Goal: Contribute content: Add original content to the website for others to see

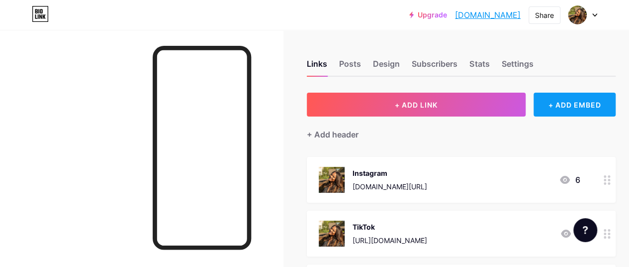
click at [565, 107] on div "+ ADD EMBED" at bounding box center [575, 105] width 82 height 24
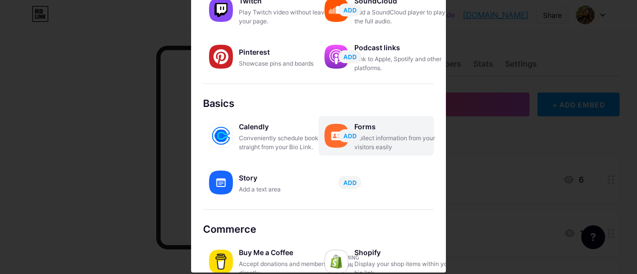
scroll to position [212, 0]
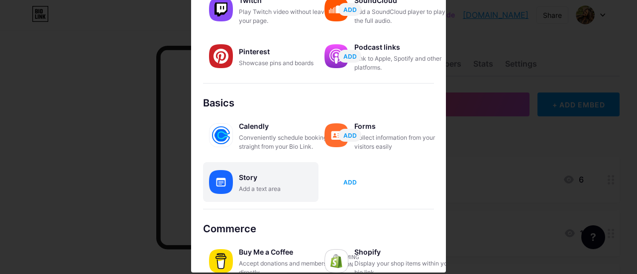
click at [345, 184] on span "ADD" at bounding box center [349, 182] width 13 height 8
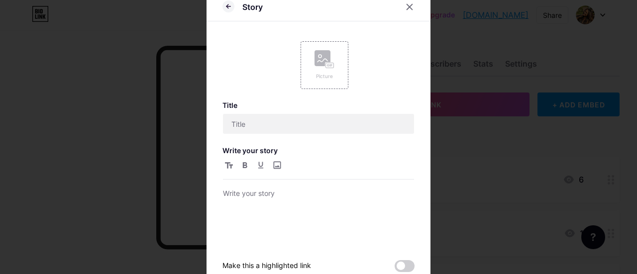
scroll to position [0, 0]
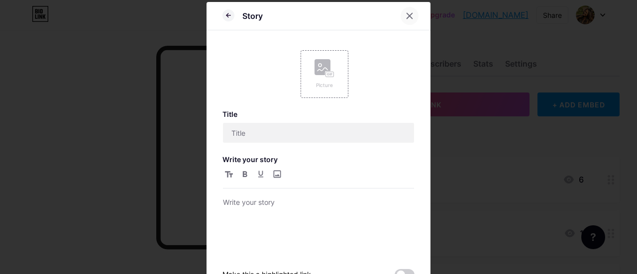
click at [401, 12] on div at bounding box center [410, 16] width 18 height 18
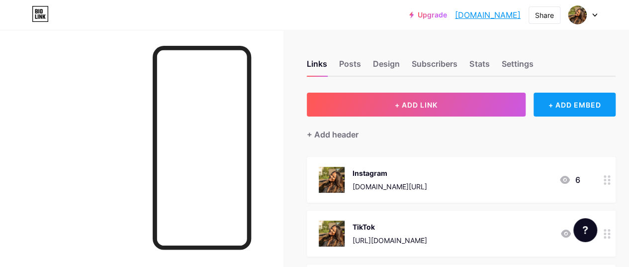
click at [568, 106] on div "+ ADD EMBED" at bounding box center [575, 105] width 82 height 24
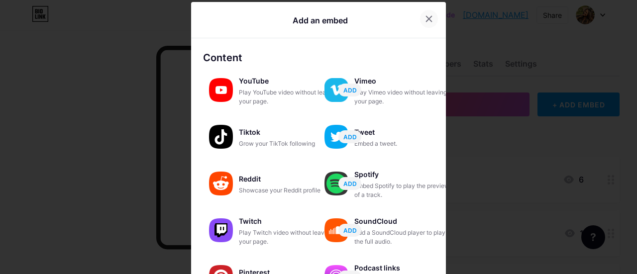
click at [425, 16] on icon at bounding box center [429, 19] width 8 height 8
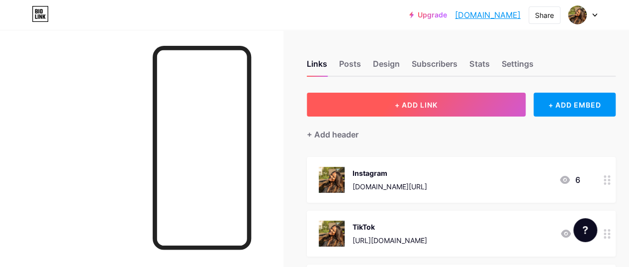
click at [437, 105] on span "+ ADD LINK" at bounding box center [416, 105] width 43 height 8
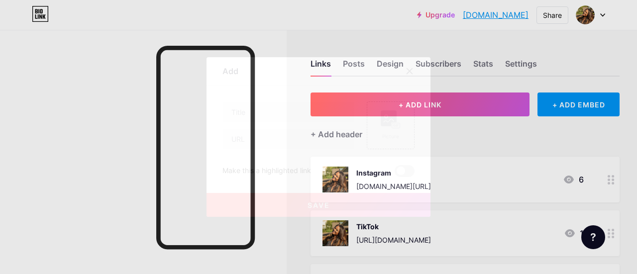
click at [465, 128] on div at bounding box center [318, 137] width 637 height 274
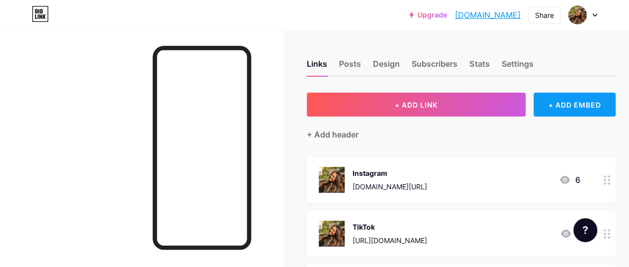
click at [563, 106] on div "+ ADD EMBED" at bounding box center [575, 105] width 82 height 24
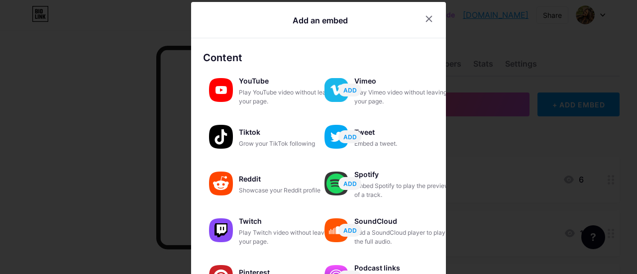
click at [502, 122] on div at bounding box center [318, 137] width 637 height 274
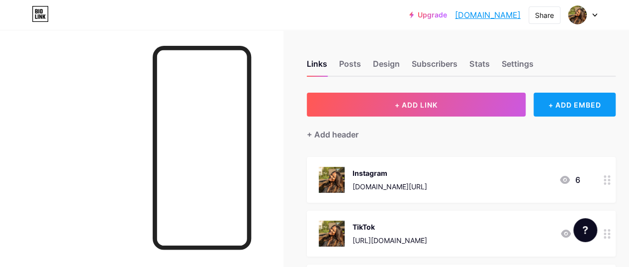
click at [578, 102] on div "+ ADD EMBED" at bounding box center [575, 105] width 82 height 24
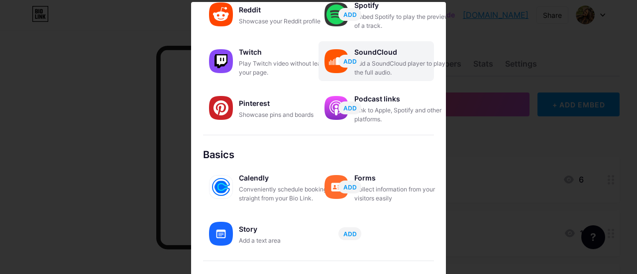
scroll to position [173, 0]
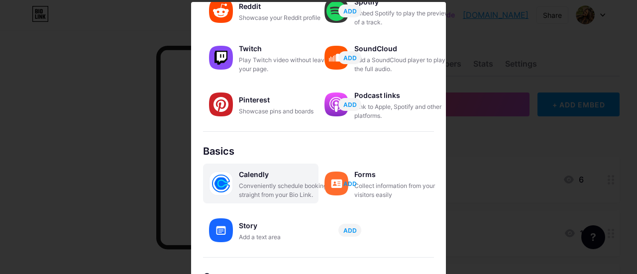
click at [347, 186] on span "ADD" at bounding box center [349, 184] width 13 height 8
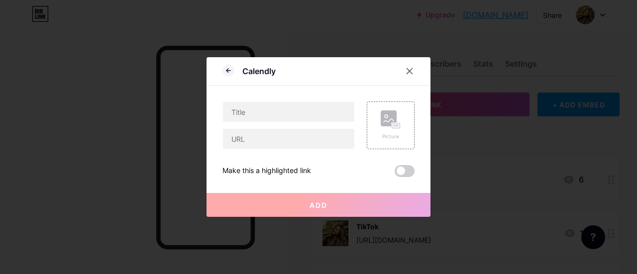
scroll to position [0, 0]
click at [311, 106] on input "text" at bounding box center [288, 112] width 131 height 20
click at [315, 146] on input "text" at bounding box center [288, 139] width 131 height 20
click at [404, 66] on div at bounding box center [410, 71] width 18 height 18
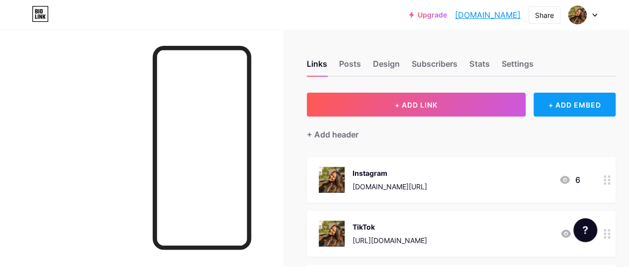
click at [553, 109] on div "+ ADD EMBED" at bounding box center [575, 105] width 82 height 24
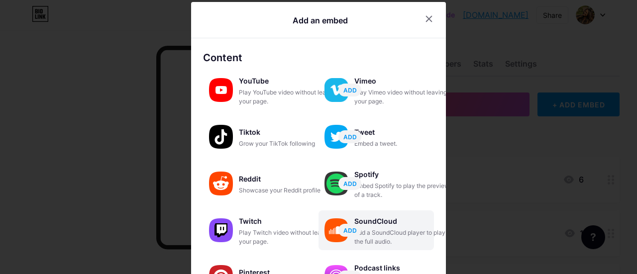
scroll to position [227, 0]
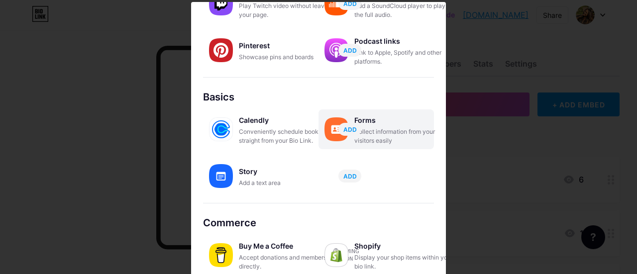
click at [373, 127] on div "Collect information from your visitors easily" at bounding box center [404, 136] width 100 height 18
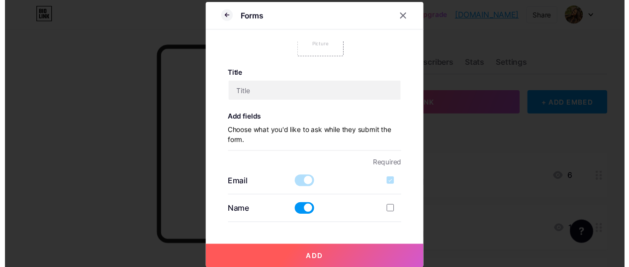
scroll to position [0, 0]
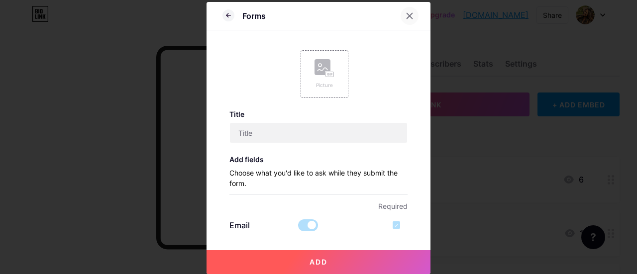
click at [407, 21] on div at bounding box center [410, 16] width 18 height 18
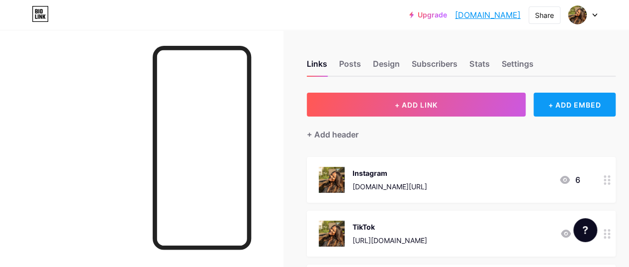
click at [572, 107] on div "+ ADD EMBED" at bounding box center [575, 105] width 82 height 24
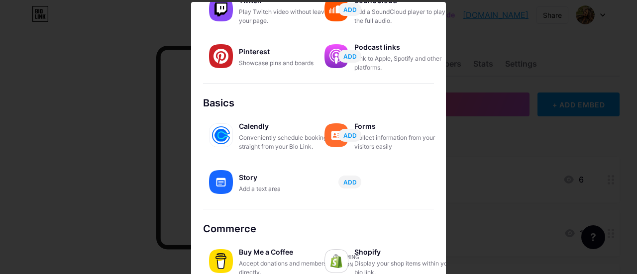
scroll to position [227, 0]
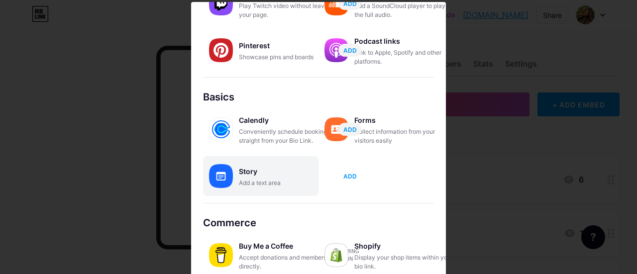
click at [351, 174] on span "ADD" at bounding box center [349, 176] width 13 height 8
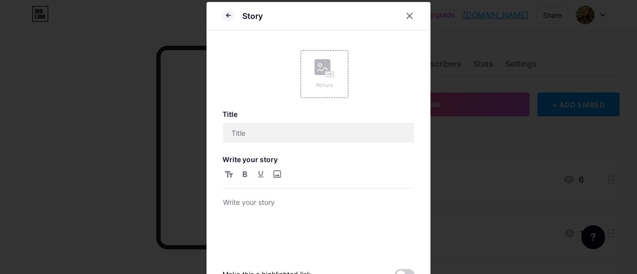
scroll to position [0, 0]
click at [225, 14] on icon at bounding box center [228, 15] width 12 height 12
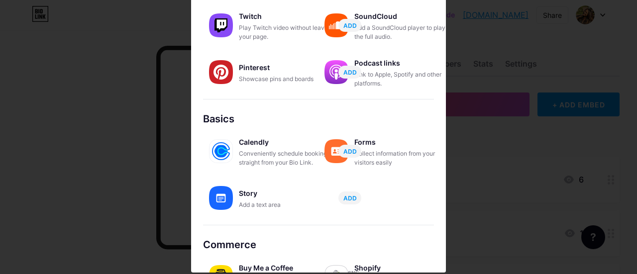
scroll to position [196, 0]
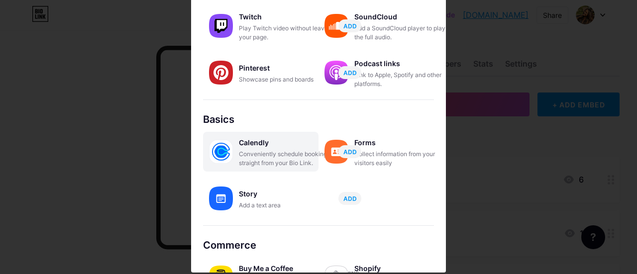
click at [258, 150] on div "Conveniently schedule bookings straight from your Bio Link." at bounding box center [289, 159] width 100 height 18
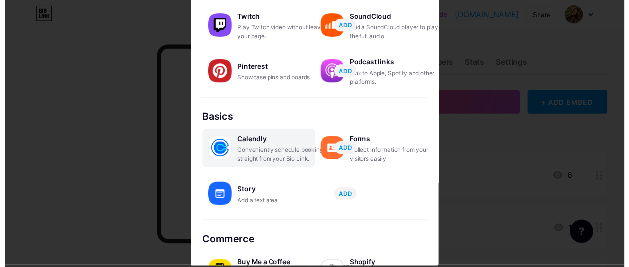
scroll to position [0, 0]
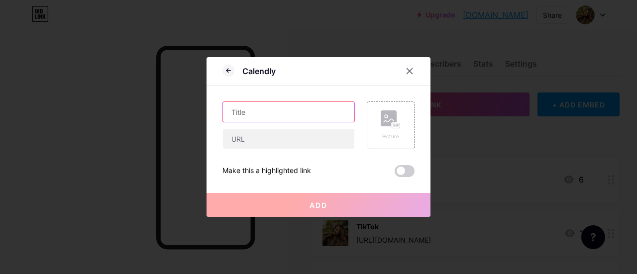
click at [273, 108] on input "text" at bounding box center [288, 112] width 131 height 20
click at [272, 72] on div "Calendly" at bounding box center [258, 71] width 33 height 12
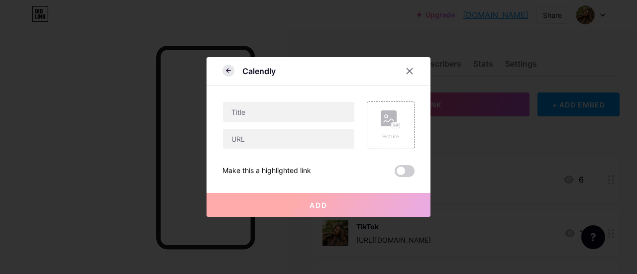
click at [229, 70] on icon at bounding box center [228, 71] width 12 height 12
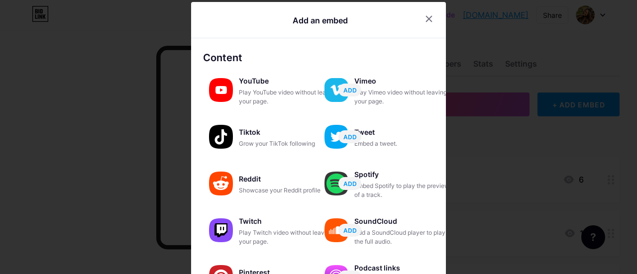
click at [490, 153] on div at bounding box center [318, 137] width 637 height 274
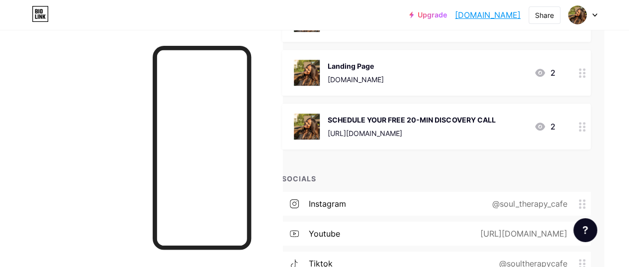
scroll to position [0, 25]
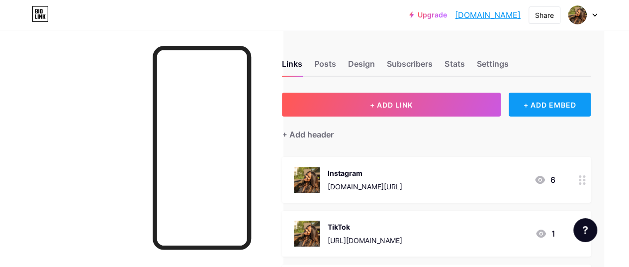
click at [578, 95] on div "+ ADD EMBED" at bounding box center [550, 105] width 82 height 24
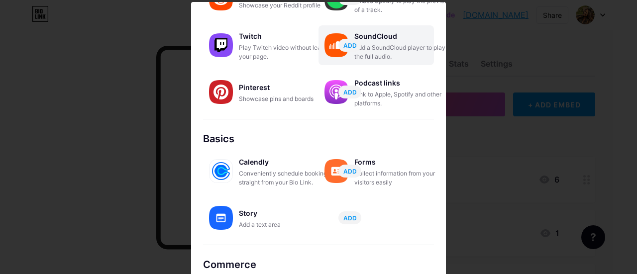
scroll to position [186, 0]
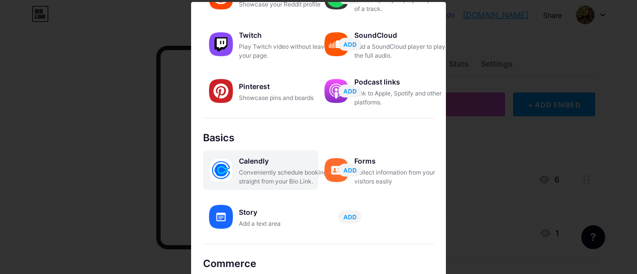
click at [253, 180] on div "Conveniently schedule bookings straight from your Bio Link." at bounding box center [289, 177] width 100 height 18
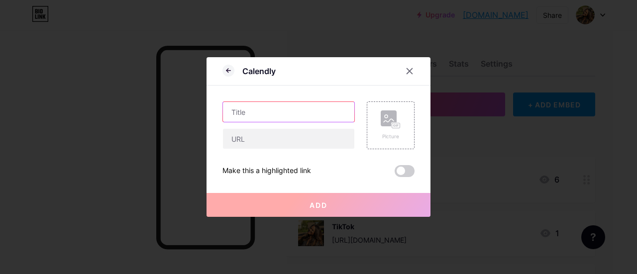
click at [285, 110] on input "text" at bounding box center [288, 112] width 131 height 20
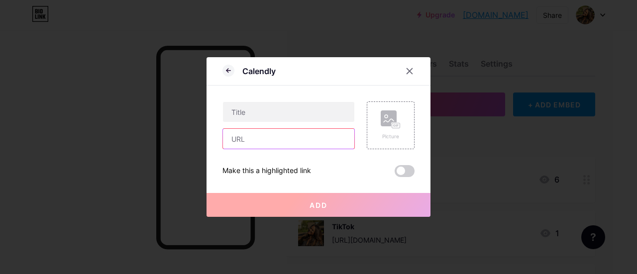
click at [278, 138] on input "text" at bounding box center [288, 139] width 131 height 20
click at [276, 38] on div at bounding box center [318, 137] width 637 height 274
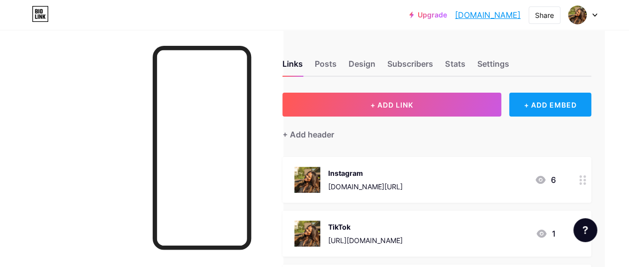
click at [545, 104] on div "+ ADD EMBED" at bounding box center [551, 105] width 82 height 24
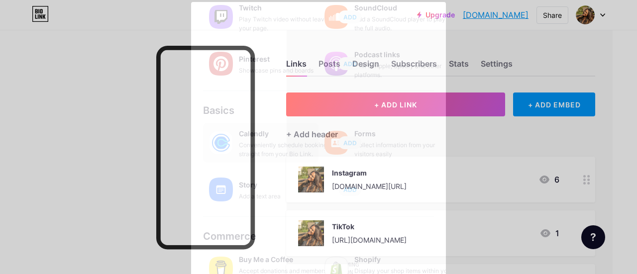
scroll to position [215, 0]
click at [255, 131] on div "Calendly" at bounding box center [289, 132] width 100 height 14
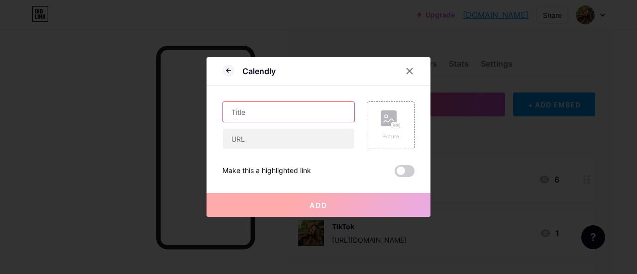
click at [288, 110] on input "text" at bounding box center [288, 112] width 131 height 20
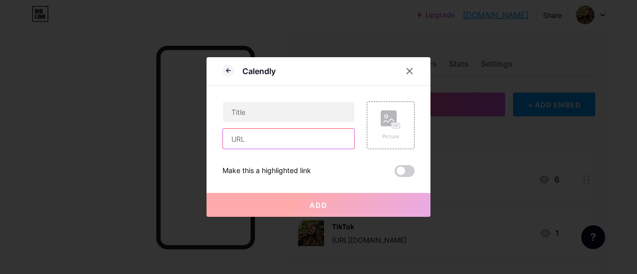
click at [287, 146] on input "text" at bounding box center [288, 139] width 131 height 20
paste input "<iframe width="560" height="315" src="[URL][DOMAIN_NAME]" title="YouTube video …"
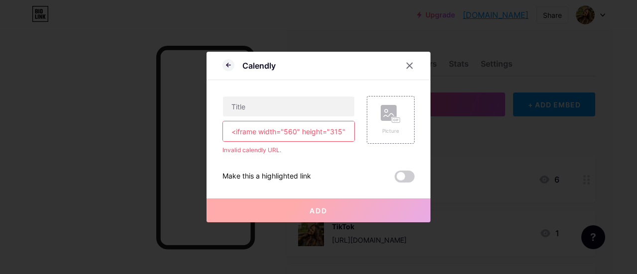
scroll to position [0, 1027]
type input "<iframe width="560" height="315" src="[URL][DOMAIN_NAME]" title="YouTube video …"
click at [412, 64] on icon at bounding box center [409, 65] width 5 height 5
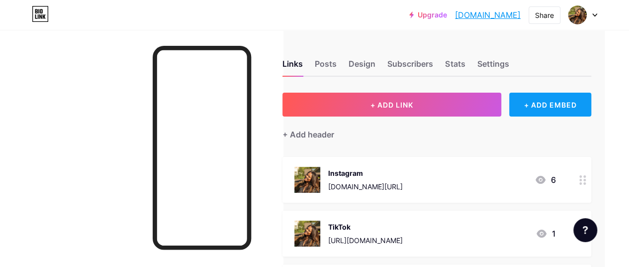
click at [560, 103] on div "+ ADD EMBED" at bounding box center [551, 105] width 82 height 24
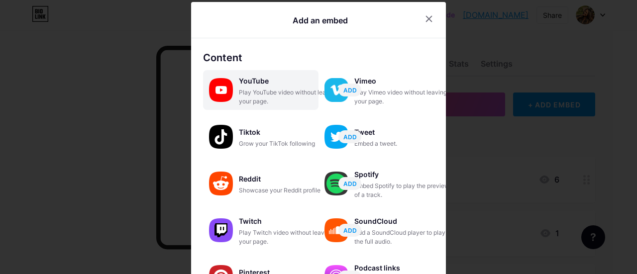
click at [280, 108] on div "YouTube Play YouTube video without leaving your page. ADD" at bounding box center [260, 90] width 115 height 40
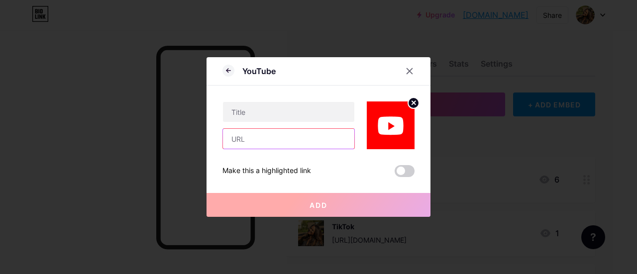
click at [289, 145] on input "text" at bounding box center [288, 139] width 131 height 20
paste input "<iframe width="560" height="315" src="[URL][DOMAIN_NAME]" title="YouTube video …"
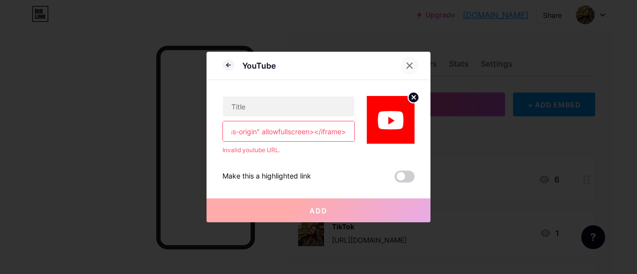
type input "<iframe width="560" height="315" src="[URL][DOMAIN_NAME]" title="YouTube video …"
click at [414, 59] on div at bounding box center [410, 66] width 18 height 18
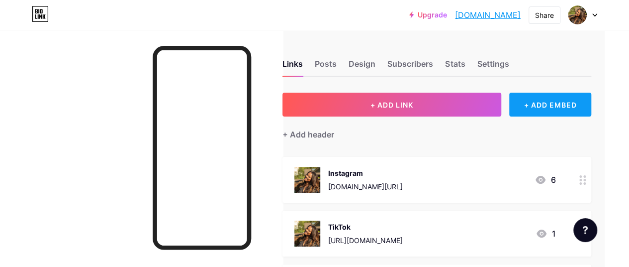
click at [546, 98] on div "+ ADD EMBED" at bounding box center [551, 105] width 82 height 24
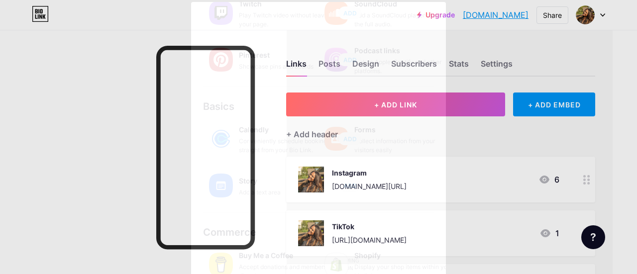
scroll to position [227, 0]
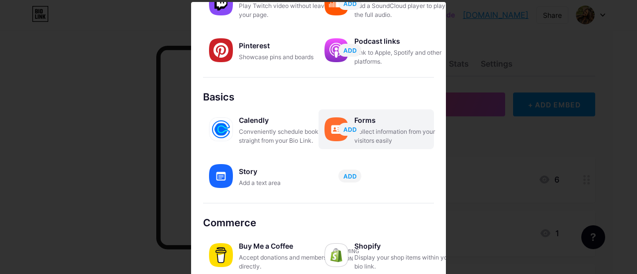
click at [363, 131] on div "Collect information from your visitors easily" at bounding box center [404, 136] width 100 height 18
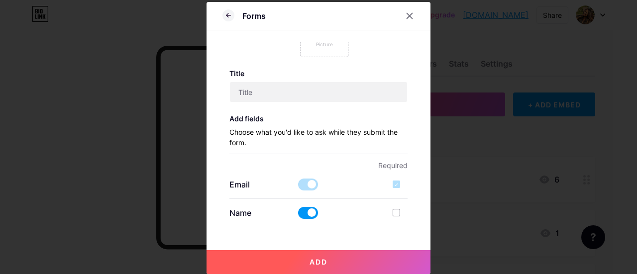
scroll to position [41, 0]
click at [222, 7] on div "Forms" at bounding box center [243, 16] width 43 height 18
click at [227, 15] on icon at bounding box center [228, 15] width 12 height 12
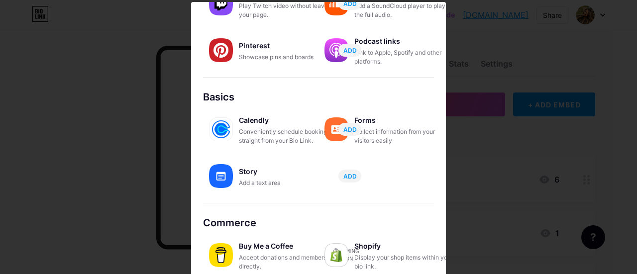
scroll to position [0, 0]
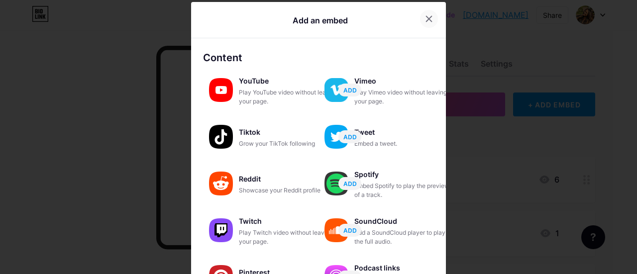
click at [420, 19] on div at bounding box center [429, 19] width 18 height 18
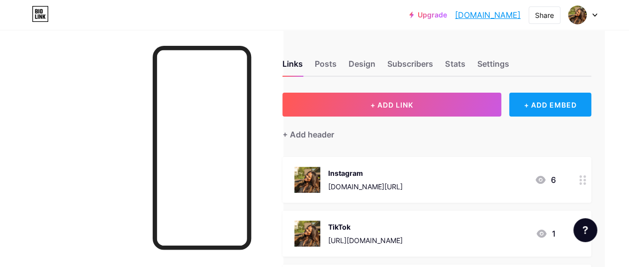
click at [567, 98] on div "+ ADD EMBED" at bounding box center [551, 105] width 82 height 24
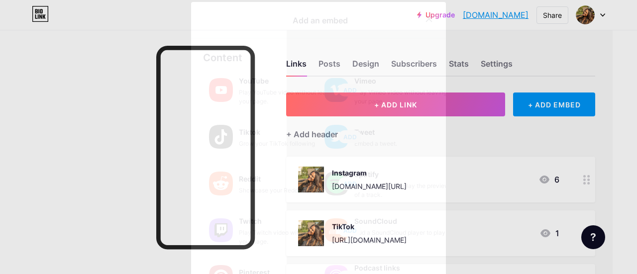
click at [326, 24] on div "Add an embed" at bounding box center [320, 20] width 55 height 12
